Goal: Information Seeking & Learning: Learn about a topic

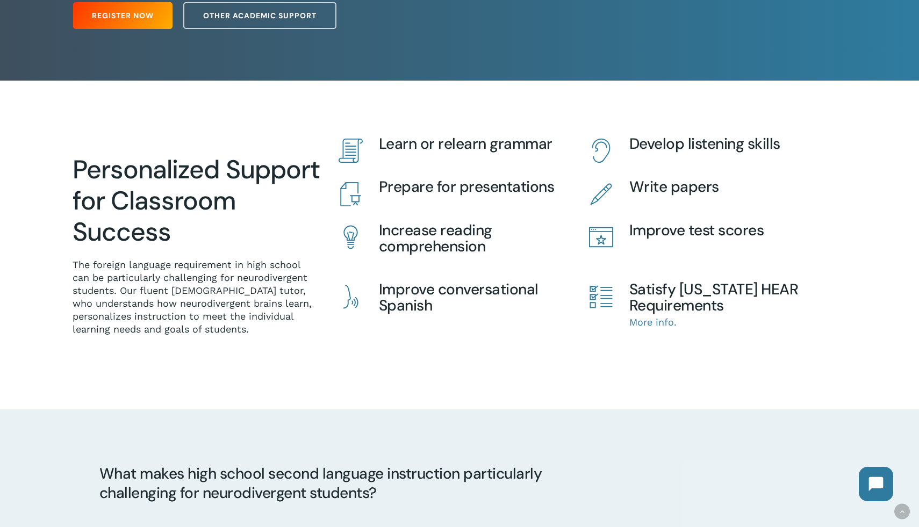
scroll to position [238, 0]
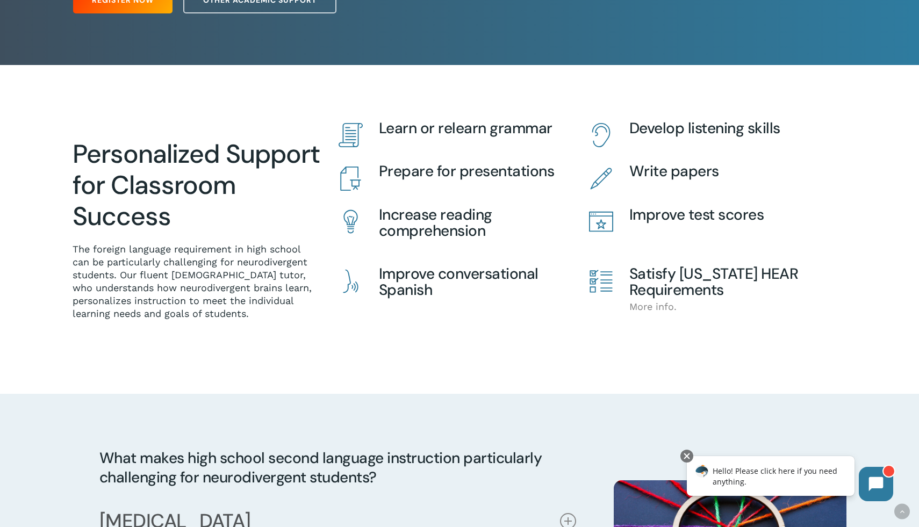
click at [647, 306] on link "More info." at bounding box center [652, 306] width 47 height 11
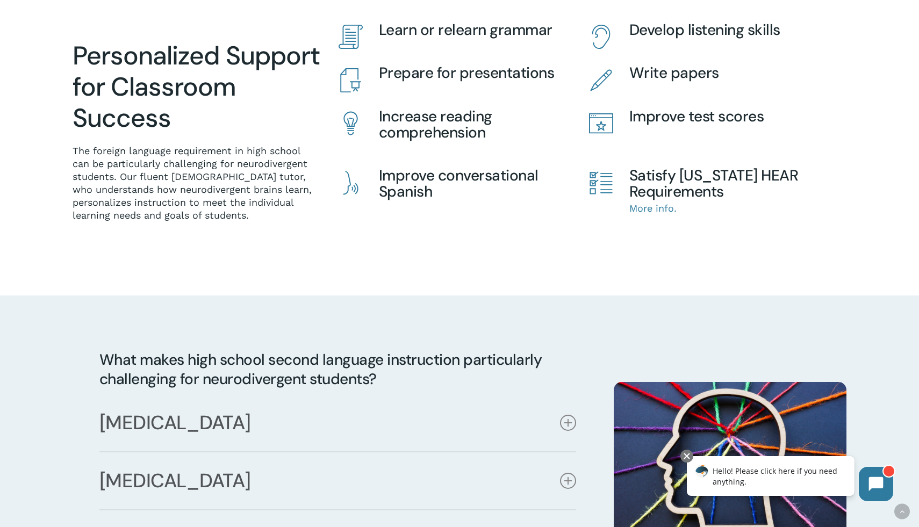
scroll to position [524, 0]
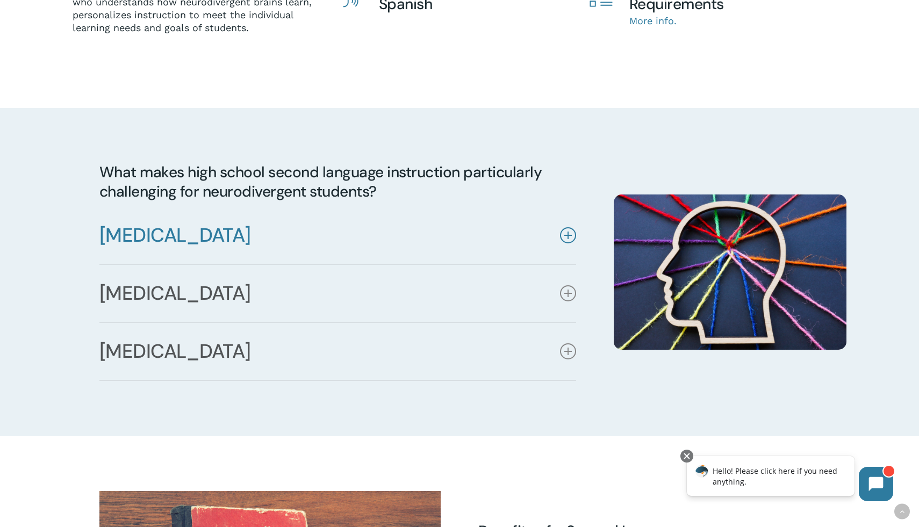
click at [565, 238] on icon at bounding box center [568, 235] width 16 height 16
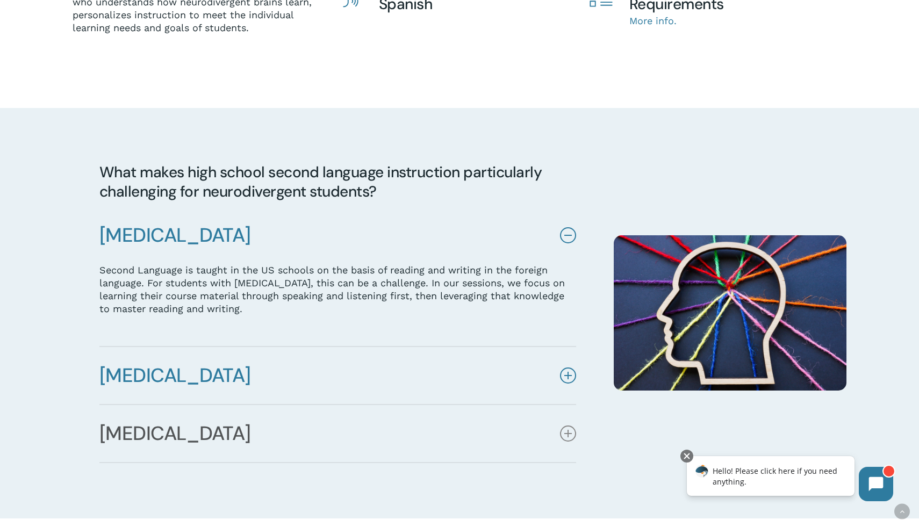
click at [568, 381] on icon at bounding box center [568, 376] width 16 height 16
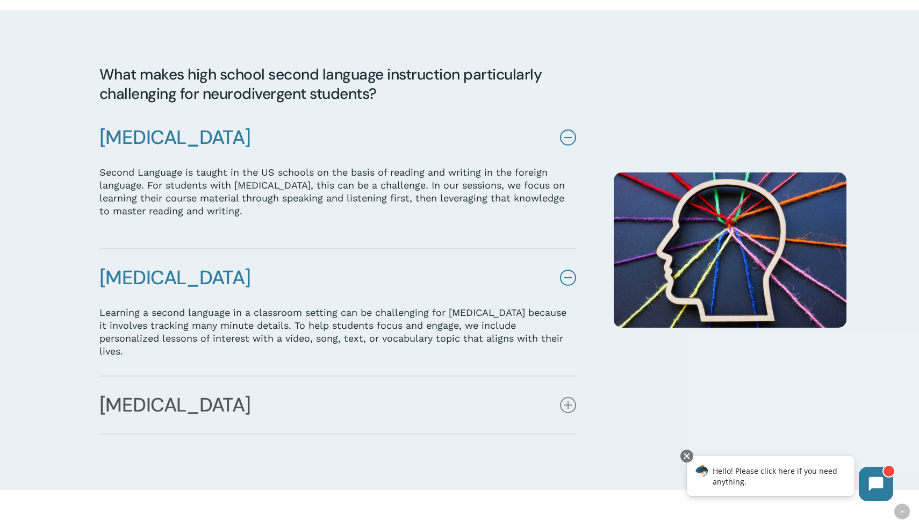
scroll to position [634, 0]
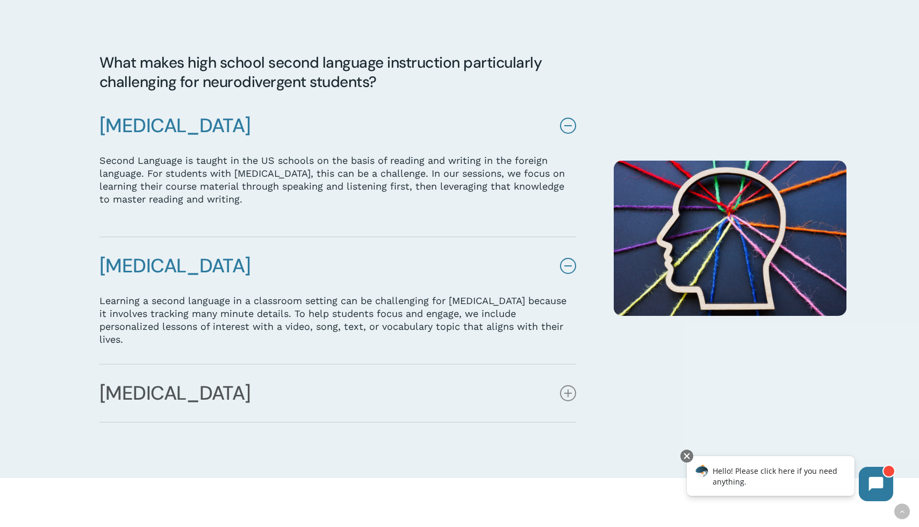
click at [69, 249] on div "What makes high school second language instruction particularly challenging for…" at bounding box center [324, 238] width 541 height 370
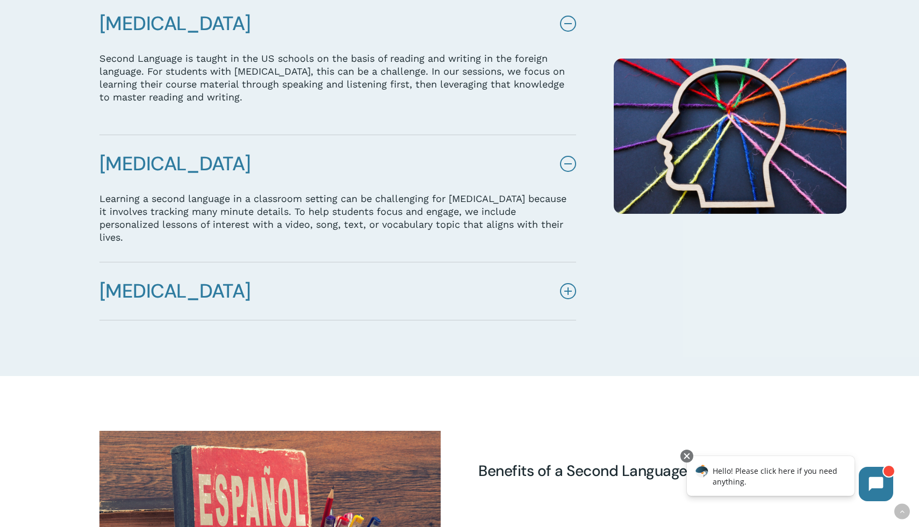
scroll to position [737, 0]
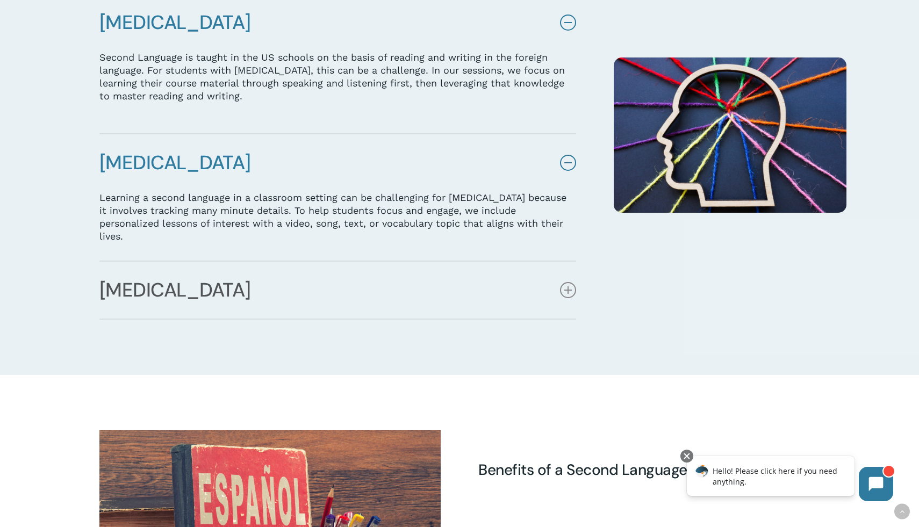
click at [37, 256] on div at bounding box center [459, 135] width 919 height 480
click at [571, 290] on icon at bounding box center [568, 290] width 16 height 16
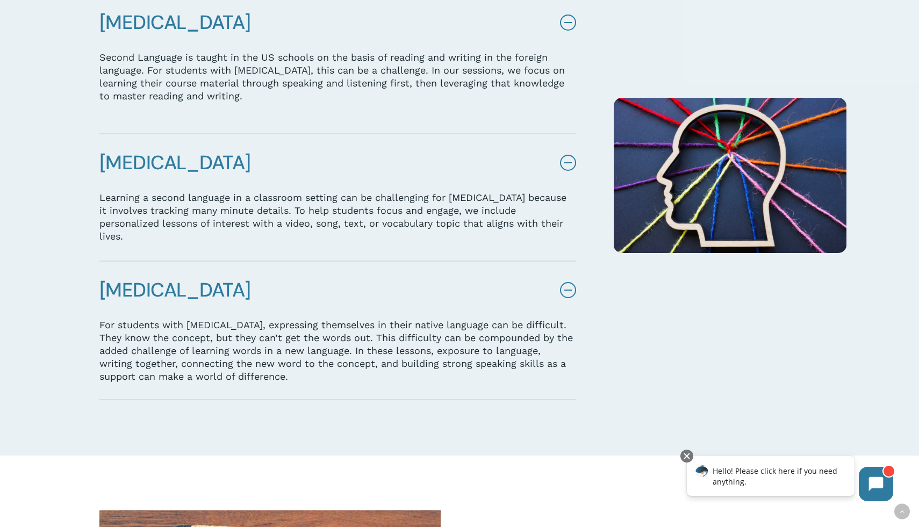
click at [708, 400] on div at bounding box center [730, 175] width 233 height 450
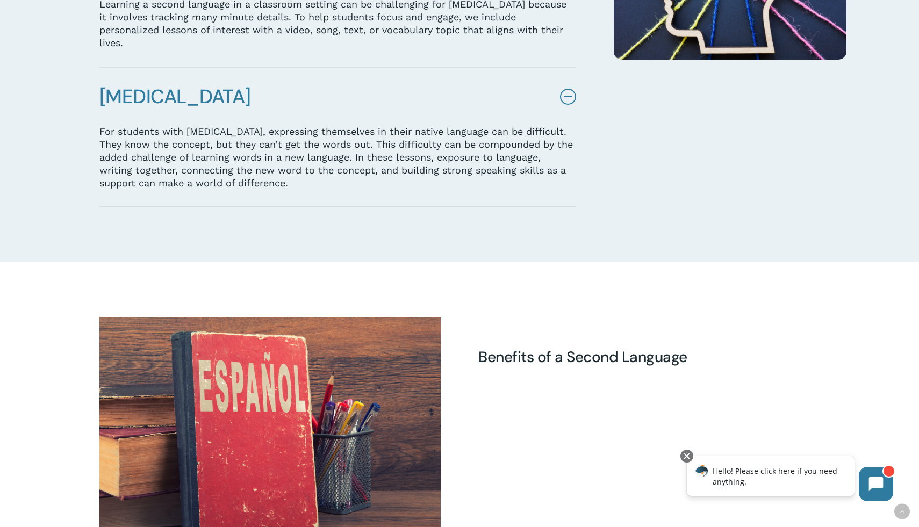
scroll to position [931, 0]
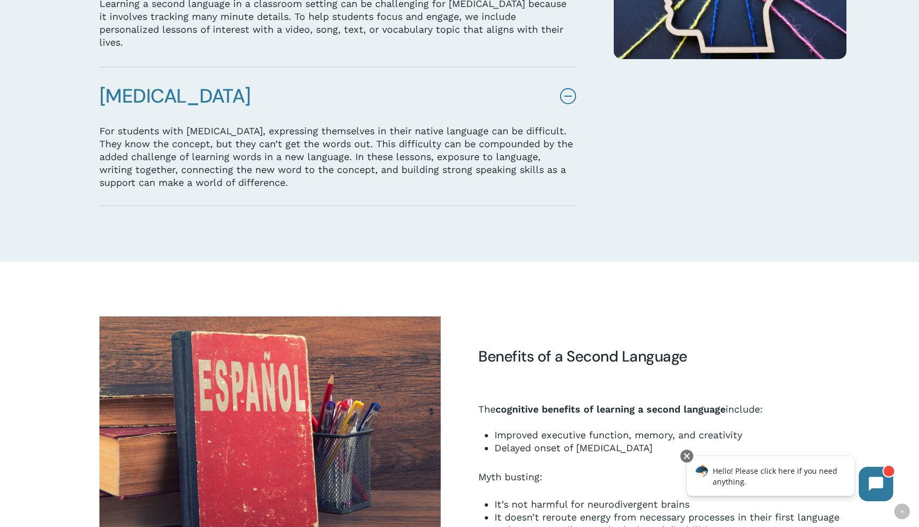
click at [205, 168] on p "For students with [MEDICAL_DATA], expressing themselves in their native languag…" at bounding box center [337, 157] width 477 height 65
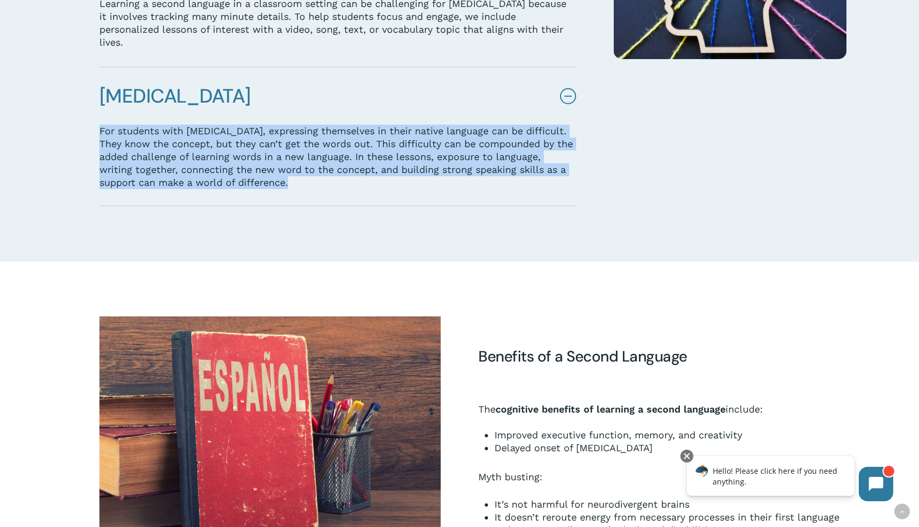
click at [205, 168] on p "For students with [MEDICAL_DATA], expressing themselves in their native languag…" at bounding box center [337, 157] width 477 height 65
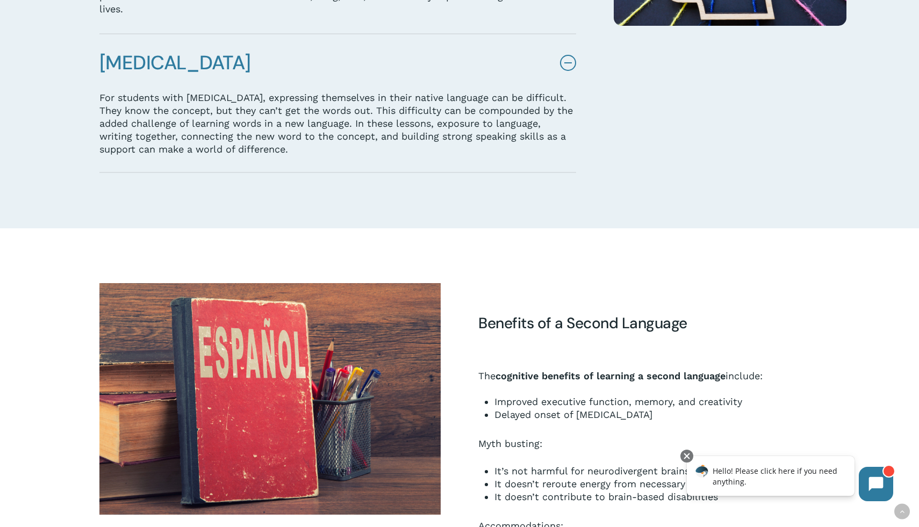
scroll to position [965, 0]
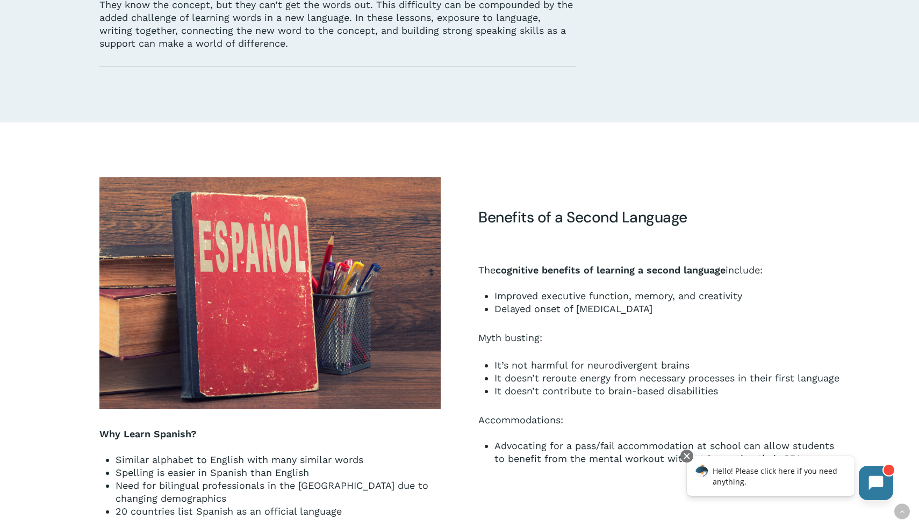
click at [878, 489] on icon at bounding box center [876, 483] width 15 height 15
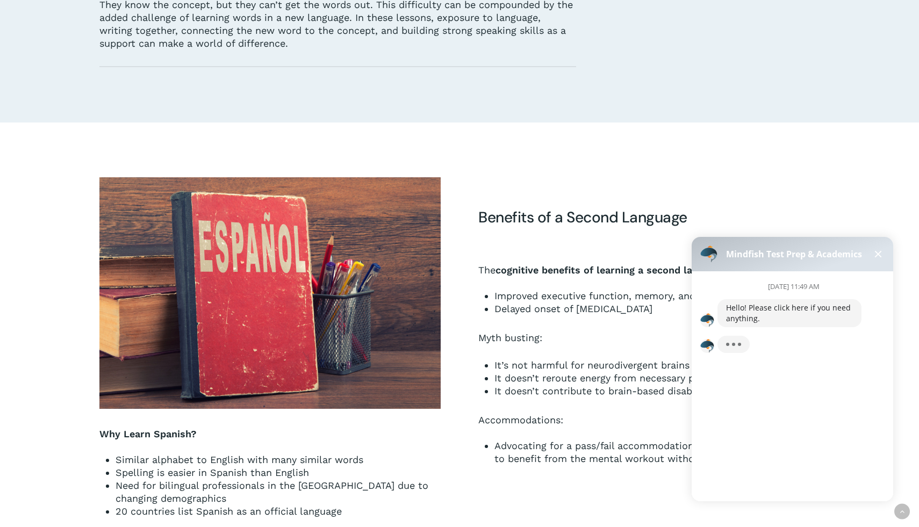
click at [878, 248] on button at bounding box center [878, 254] width 13 height 13
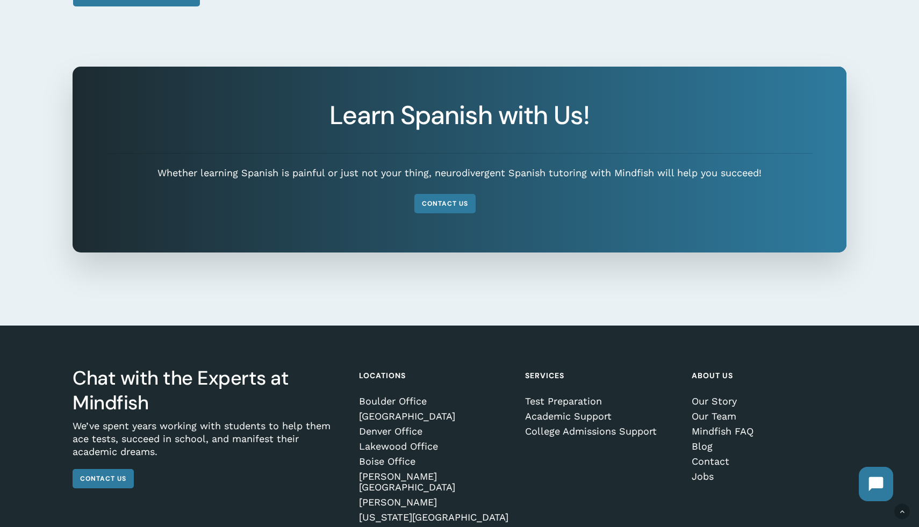
scroll to position [1940, 0]
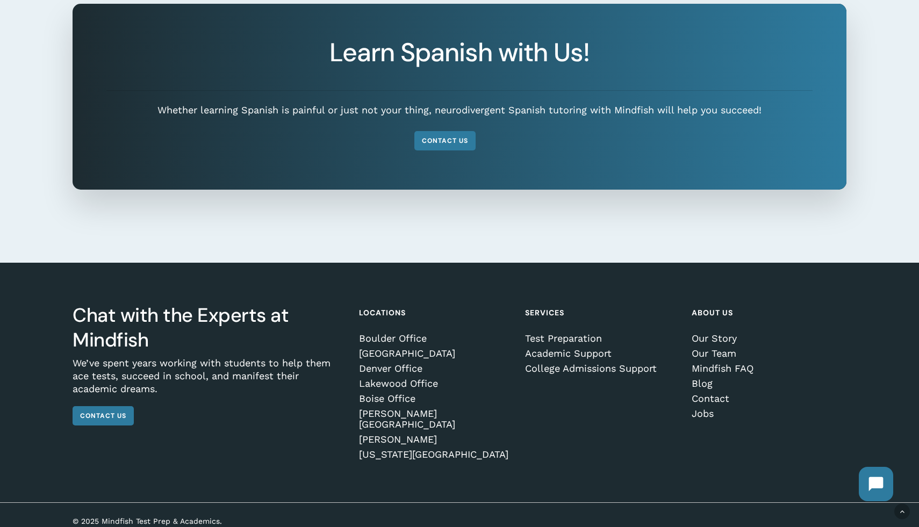
click at [274, 161] on div "Learn Spanish with Us! Whether learning Spanish is painful or just not your thi…" at bounding box center [460, 97] width 774 height 186
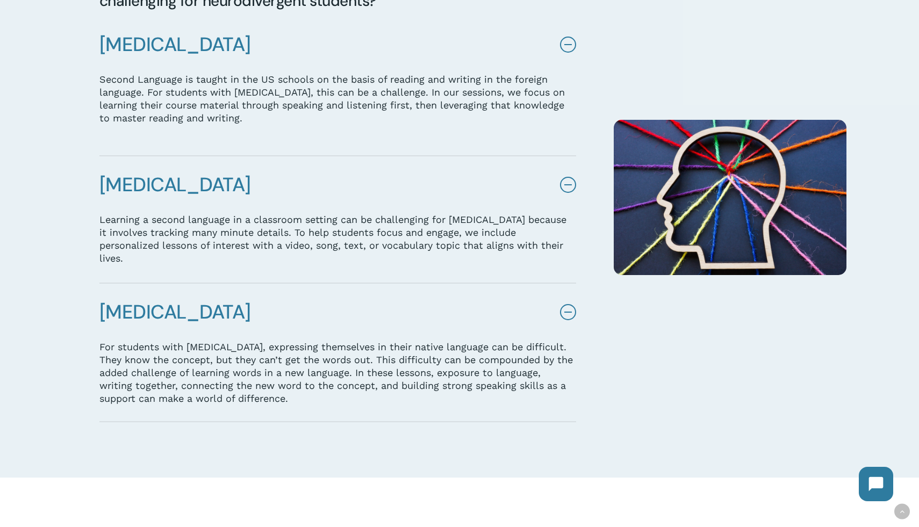
scroll to position [0, 0]
